Goal: Transaction & Acquisition: Purchase product/service

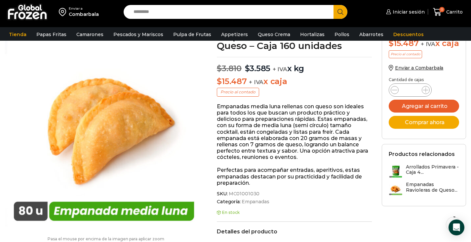
scroll to position [33, 0]
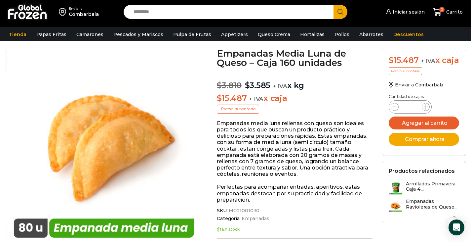
drag, startPoint x: 221, startPoint y: 99, endPoint x: 286, endPoint y: 99, distance: 64.5
click at [286, 99] on p "$ 15.487 + IVA x caja" at bounding box center [294, 99] width 155 height 10
click at [286, 152] on p "Empanadas media luna rellenas con queso son ideales para todos los que buscan u…" at bounding box center [294, 148] width 155 height 57
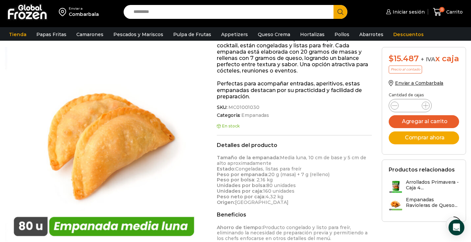
scroll to position [166, 0]
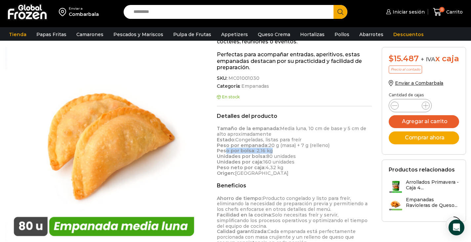
drag, startPoint x: 226, startPoint y: 152, endPoint x: 279, endPoint y: 150, distance: 53.6
click at [279, 150] on p "Tamaño de la empanada: Media luna, 10 cm de base y 5 cm de alto aproximadamente…" at bounding box center [294, 151] width 155 height 50
drag, startPoint x: 218, startPoint y: 161, endPoint x: 298, endPoint y: 160, distance: 79.4
click at [298, 160] on p "Tamaño de la empanada: Media luna, 10 cm de base y 5 cm de alto aproximadamente…" at bounding box center [294, 151] width 155 height 50
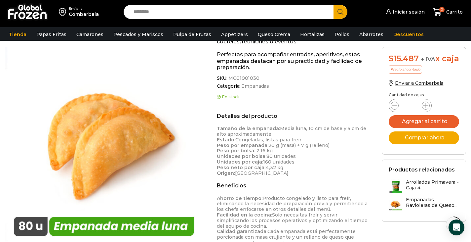
click at [298, 160] on p "Tamaño de la empanada: Media luna, 10 cm de base y 5 cm de alto aproximadamente…" at bounding box center [294, 151] width 155 height 50
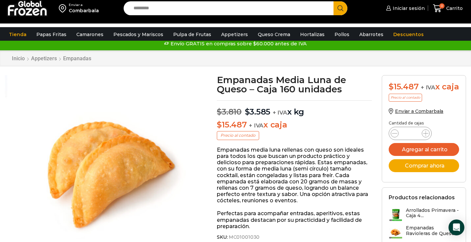
scroll to position [0, 0]
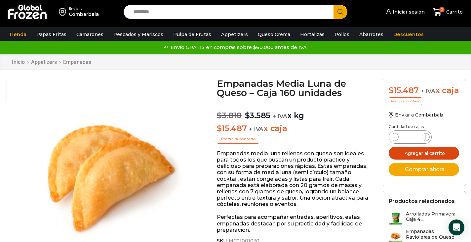
click at [439, 159] on button "Agregar al carrito" at bounding box center [424, 152] width 70 height 13
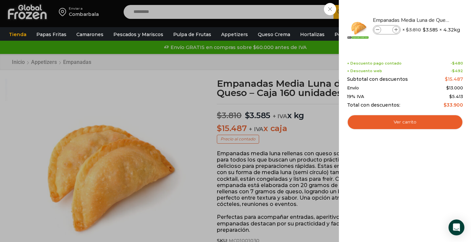
click at [432, 20] on div "1 Carrito 1 1 Shopping Cart *" at bounding box center [448, 12] width 33 height 16
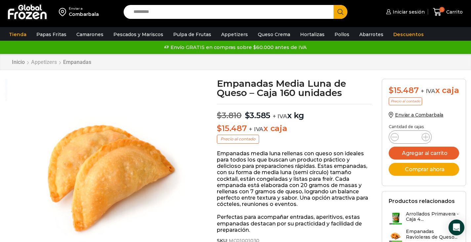
click at [49, 63] on link "Appetizers" at bounding box center [44, 62] width 26 height 6
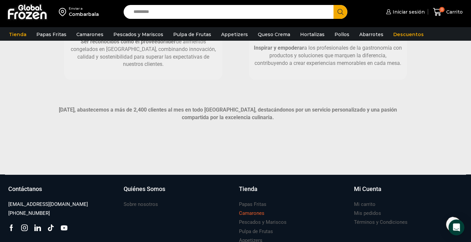
scroll to position [496, 0]
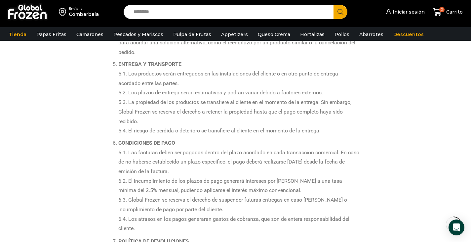
scroll to position [331, 0]
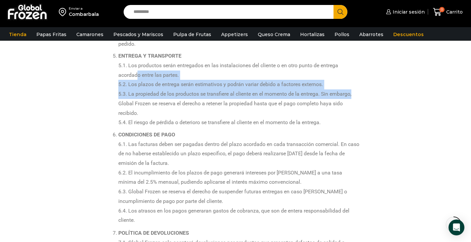
drag, startPoint x: 137, startPoint y: 72, endPoint x: 362, endPoint y: 92, distance: 226.0
click at [362, 92] on div "TÉRMINOS Y CONDICIONES DE VENTA GLOBAL FROZEN SPA GENERALIDADES Las presentes c…" at bounding box center [236, 169] width 258 height 828
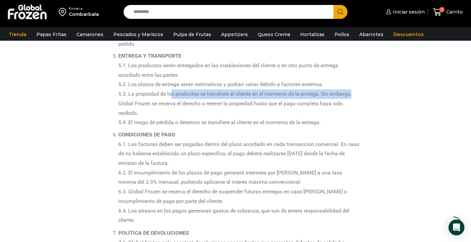
drag, startPoint x: 172, startPoint y: 91, endPoint x: 381, endPoint y: 93, distance: 209.7
click at [381, 93] on div "TÉRMINOS Y CONDICIONES DE VENTA GLOBAL FROZEN SPA GENERALIDADES Las presentes c…" at bounding box center [235, 169] width 387 height 828
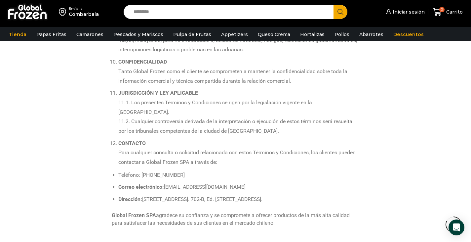
scroll to position [794, 0]
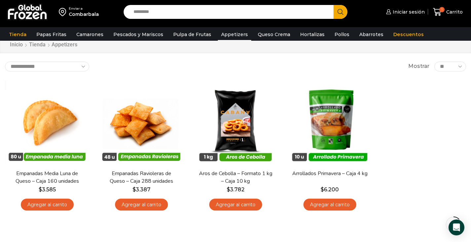
scroll to position [33, 0]
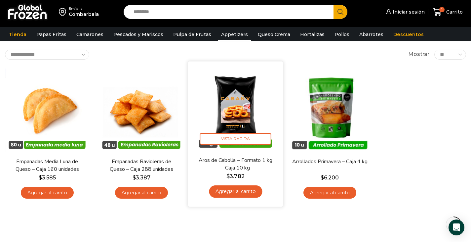
click at [229, 190] on link "Agregar al carrito" at bounding box center [235, 191] width 53 height 12
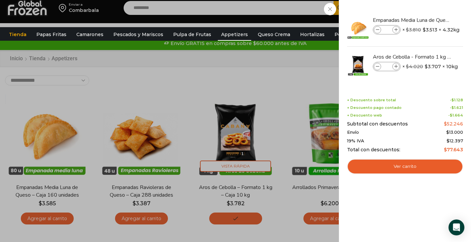
scroll to position [0, 0]
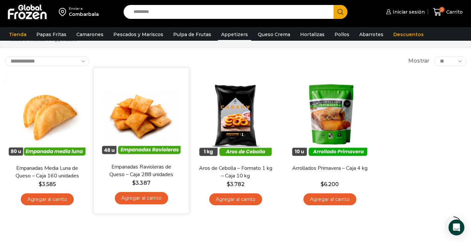
scroll to position [33, 0]
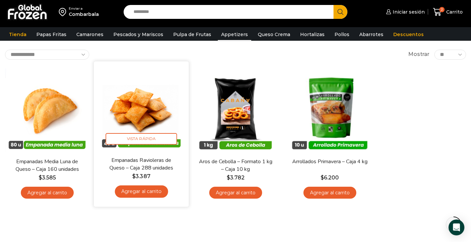
click at [152, 190] on link "Agregar al carrito" at bounding box center [141, 191] width 53 height 12
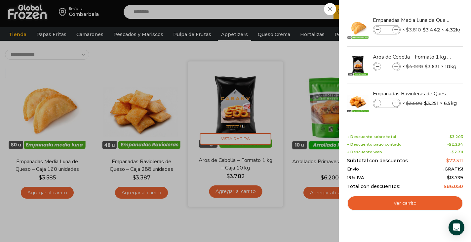
click at [432, 20] on div "3 Carrito 3 3 Shopping Cart *" at bounding box center [448, 12] width 33 height 16
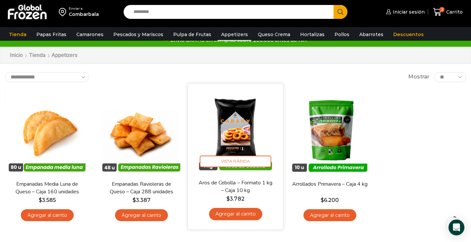
scroll to position [0, 0]
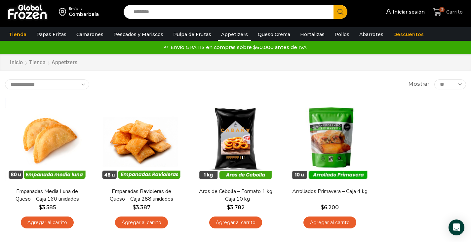
click at [446, 18] on link "3 Carrito" at bounding box center [448, 12] width 33 height 16
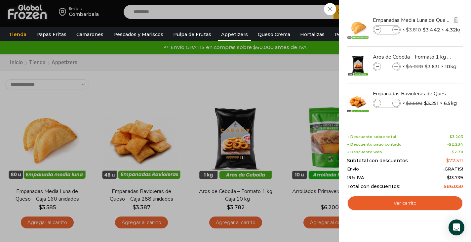
drag, startPoint x: 432, startPoint y: 31, endPoint x: 463, endPoint y: 32, distance: 31.5
click at [463, 32] on li "Empanadas Media Luna de Queso - Caja 160 unidades Empanadas Media Luna de Queso…" at bounding box center [405, 28] width 117 height 37
click at [432, 20] on div "3 Carrito 3 3 Shopping Cart *" at bounding box center [448, 12] width 33 height 16
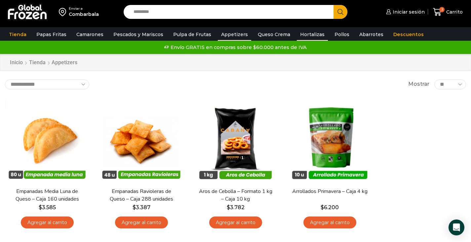
click at [317, 33] on link "Hortalizas" at bounding box center [312, 34] width 31 height 13
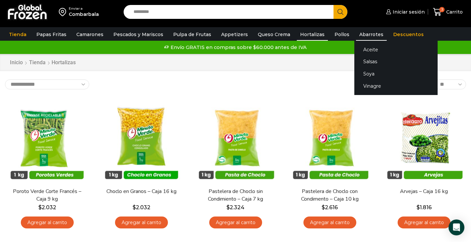
click at [356, 30] on link "Abarrotes" at bounding box center [371, 34] width 31 height 13
click at [366, 53] on link "Aceite" at bounding box center [395, 49] width 83 height 12
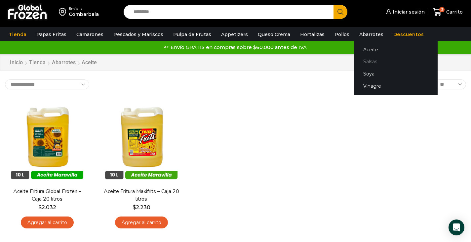
click at [370, 62] on link "Salsas" at bounding box center [395, 62] width 83 height 12
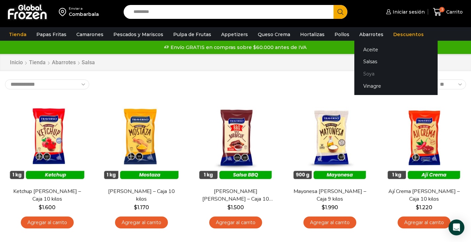
click at [364, 74] on link "Soya" at bounding box center [395, 74] width 83 height 12
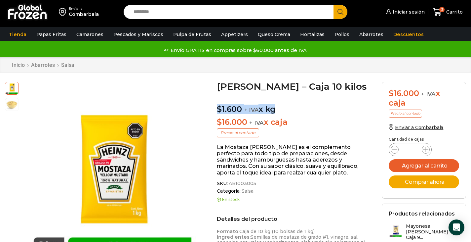
drag, startPoint x: 272, startPoint y: 111, endPoint x: 217, endPoint y: 112, distance: 55.9
click at [247, 109] on span "+ IVA" at bounding box center [251, 109] width 15 height 7
drag, startPoint x: 237, startPoint y: 134, endPoint x: 278, endPoint y: 135, distance: 41.0
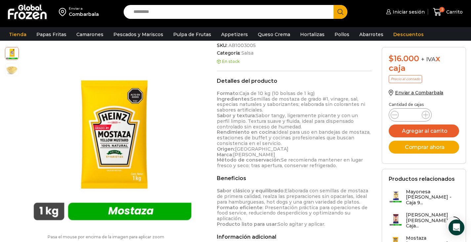
scroll to position [66, 0]
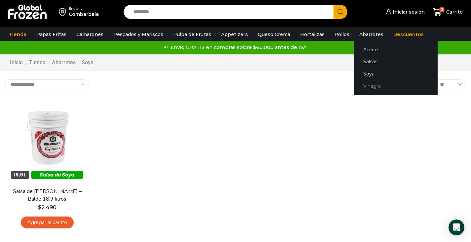
click at [359, 87] on link "Vinagre" at bounding box center [395, 86] width 83 height 12
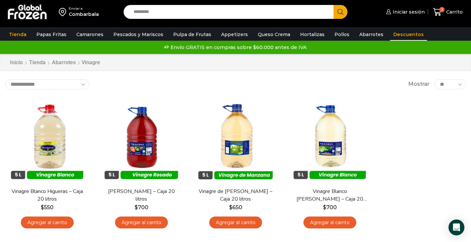
click at [390, 39] on link "Descuentos" at bounding box center [408, 34] width 37 height 13
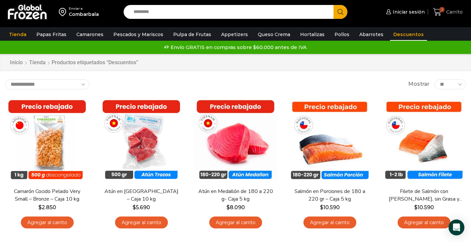
click at [438, 15] on icon at bounding box center [437, 12] width 9 height 9
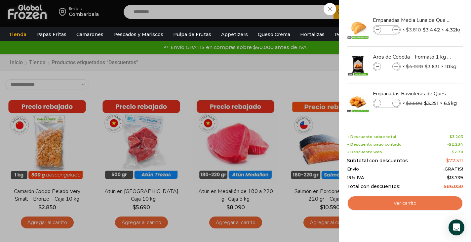
click at [434, 202] on link "Ver carrito" at bounding box center [405, 202] width 116 height 15
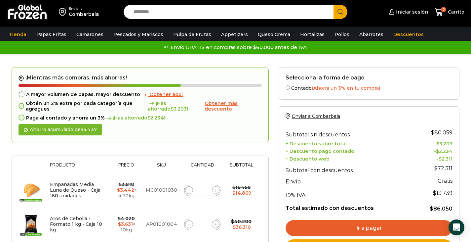
click at [280, 121] on div "Enviar a Combarbala Subtotal sin descuentos $ 80.059 + Descuento sobre total - …" at bounding box center [369, 184] width 181 height 156
click at [277, 121] on div "Selecciona la forma de pago Contado (Ahorra un 3% en tu compra) Seleccionar Env…" at bounding box center [369, 242] width 191 height 350
